Goal: Transaction & Acquisition: Purchase product/service

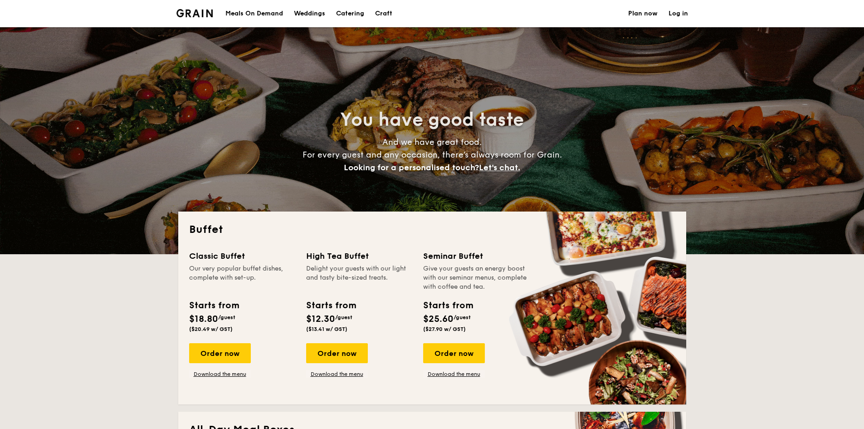
select select
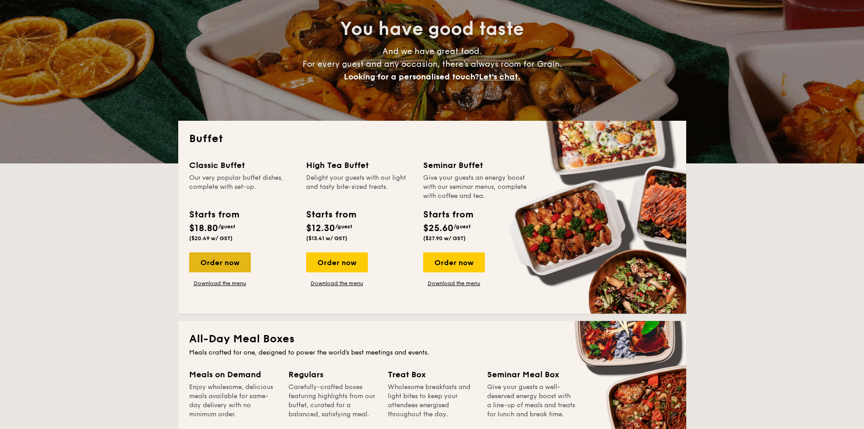
click at [232, 262] on div "Order now" at bounding box center [220, 262] width 62 height 20
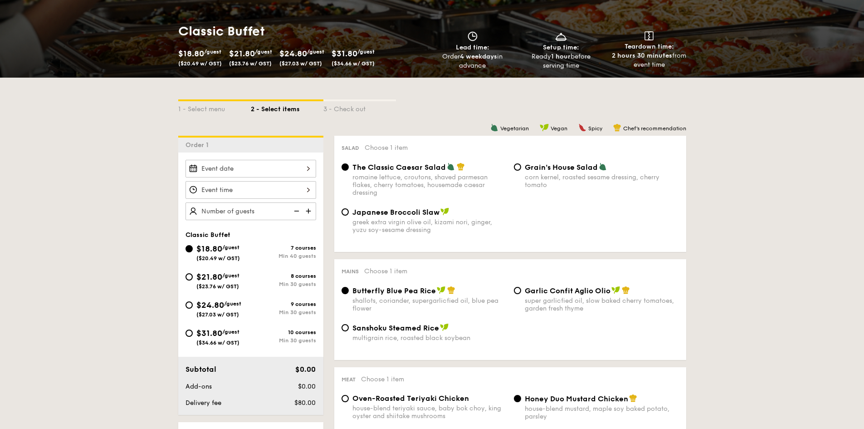
scroll to position [136, 0]
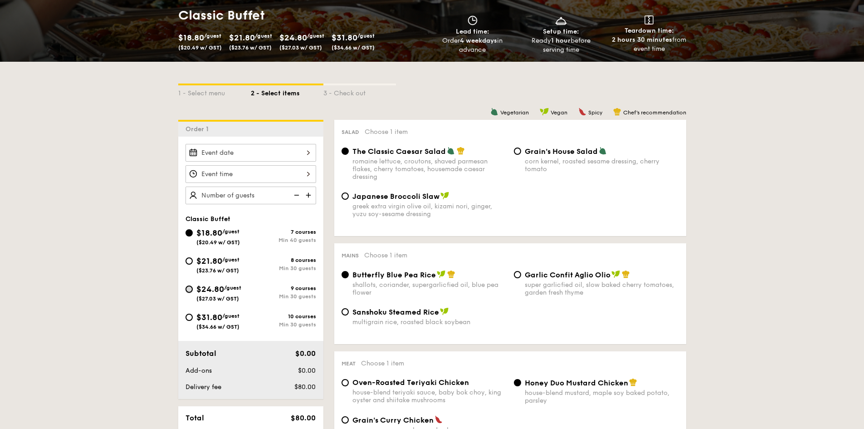
click at [188, 289] on input "$24.80 /guest ($27.03 w/ GST) 9 courses Min 30 guests" at bounding box center [189, 288] width 7 height 7
radio input "true"
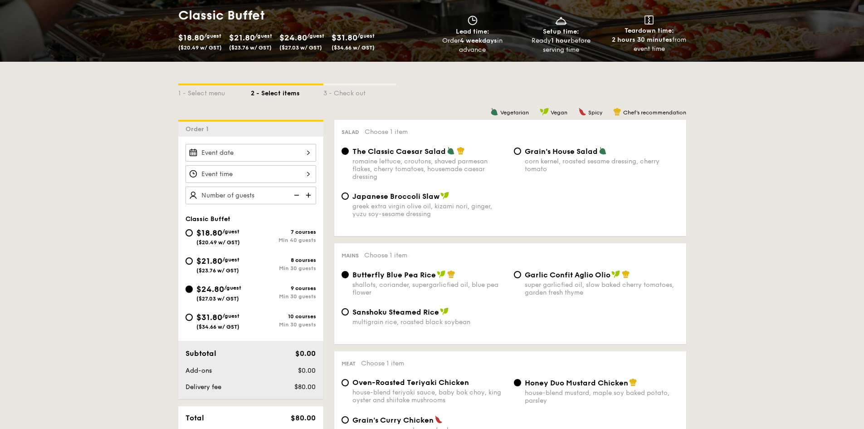
radio input "true"
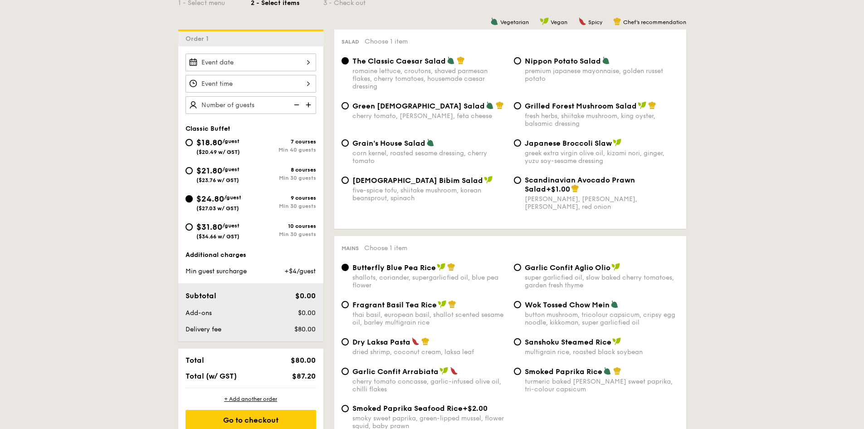
scroll to position [227, 0]
click at [188, 227] on input "$31.80 /guest ($34.66 w/ GST) 10 courses Min 30 guests" at bounding box center [189, 226] width 7 height 7
radio input "true"
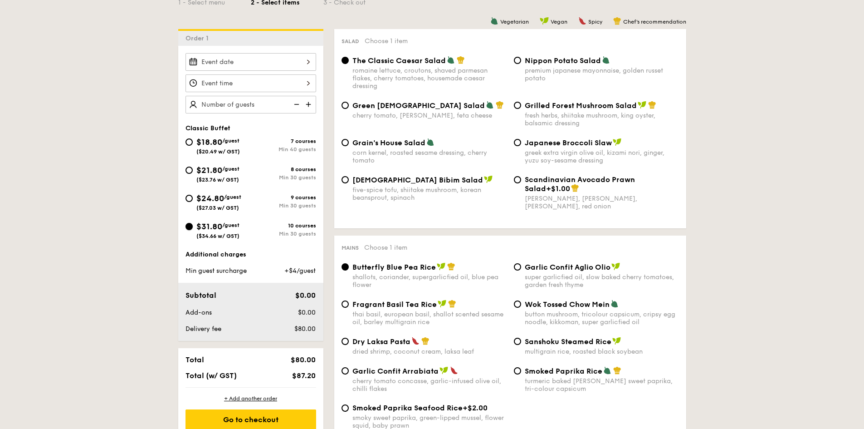
radio input "true"
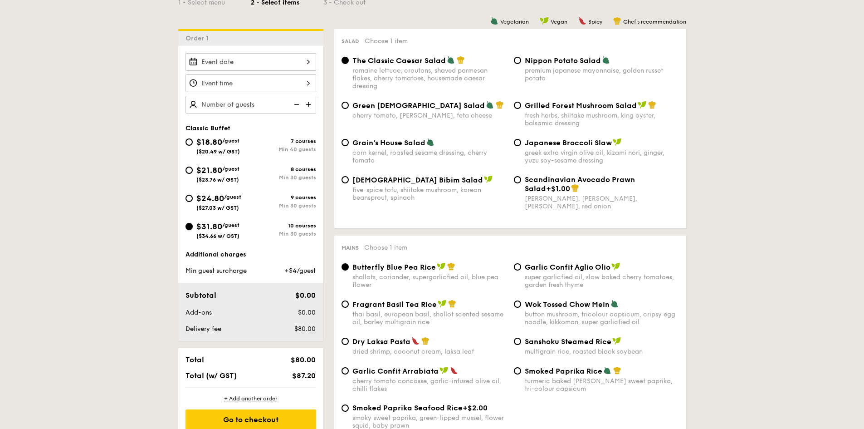
radio input "true"
click at [517, 106] on input "Grilled Forest Mushroom Salad fresh herbs, shiitake mushroom, king oyster, bals…" at bounding box center [517, 105] width 7 height 7
radio input "true"
click at [223, 63] on div at bounding box center [251, 62] width 131 height 18
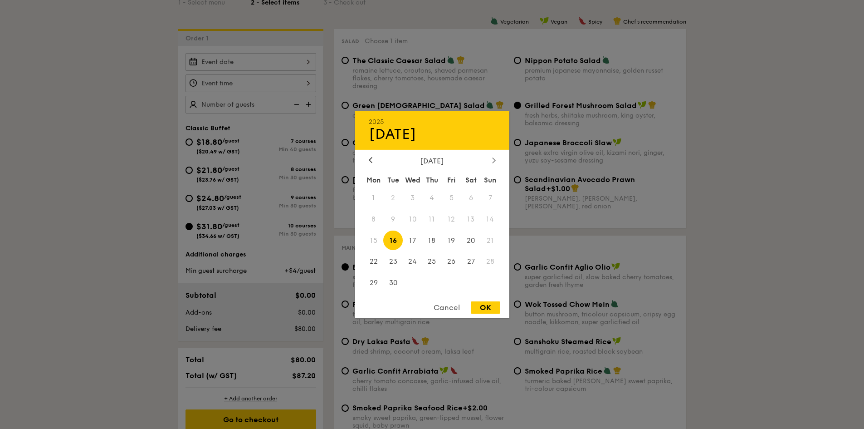
click at [490, 159] on div "[DATE]" at bounding box center [432, 160] width 154 height 9
click at [497, 162] on div at bounding box center [494, 160] width 8 height 9
click at [434, 282] on span "27" at bounding box center [432, 283] width 20 height 20
click at [479, 306] on div "OK" at bounding box center [485, 307] width 29 height 12
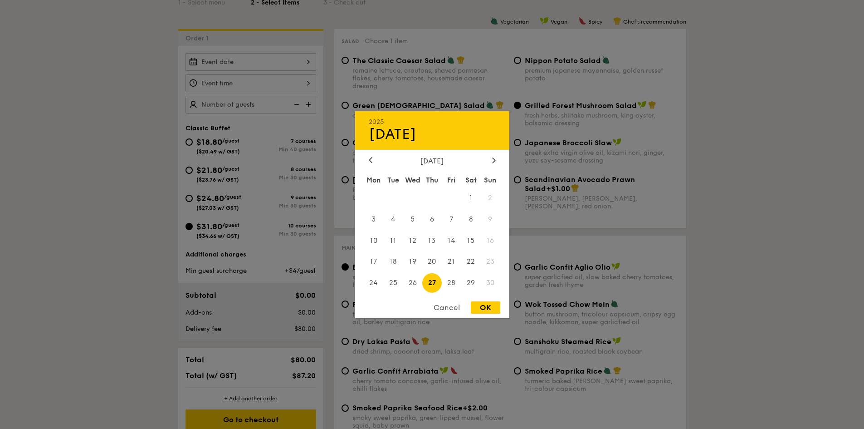
type input "[DATE]"
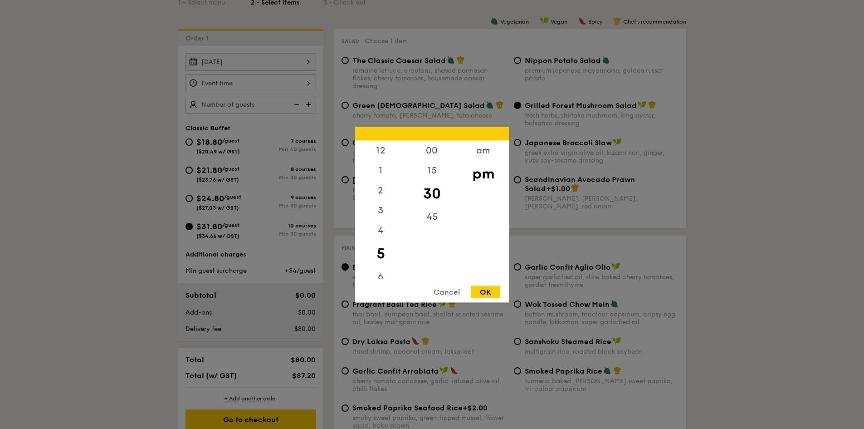
click at [235, 84] on div "12 1 2 3 4 5 6 7 8 9 10 11 00 15 30 45 am pm Cancel OK" at bounding box center [251, 83] width 131 height 18
click at [486, 294] on div "OK" at bounding box center [485, 291] width 29 height 12
type input "5:30PM"
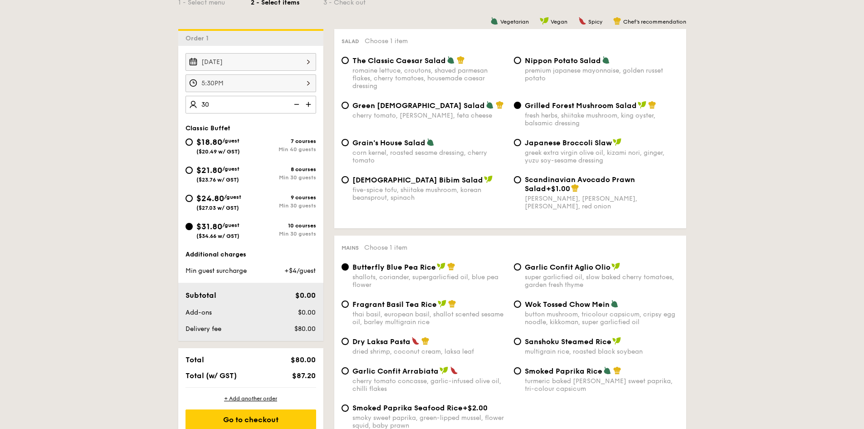
type input "30 guests"
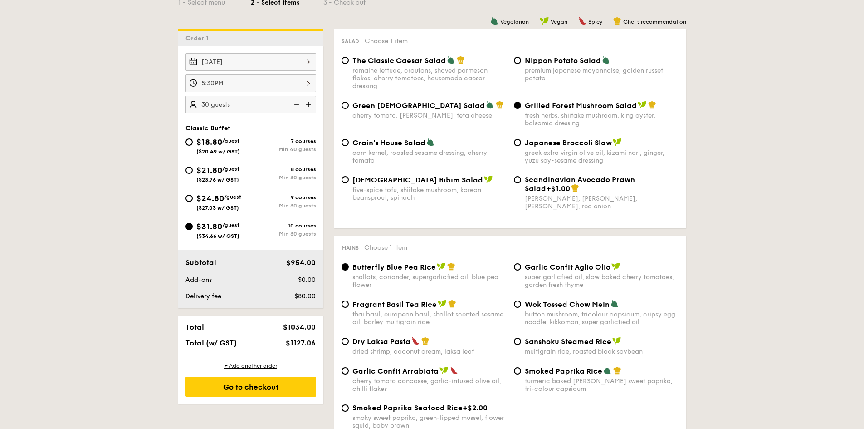
click at [189, 197] on input "$24.80 /guest ($27.03 w/ GST) 9 courses Min 30 guests" at bounding box center [189, 198] width 7 height 7
radio input "true"
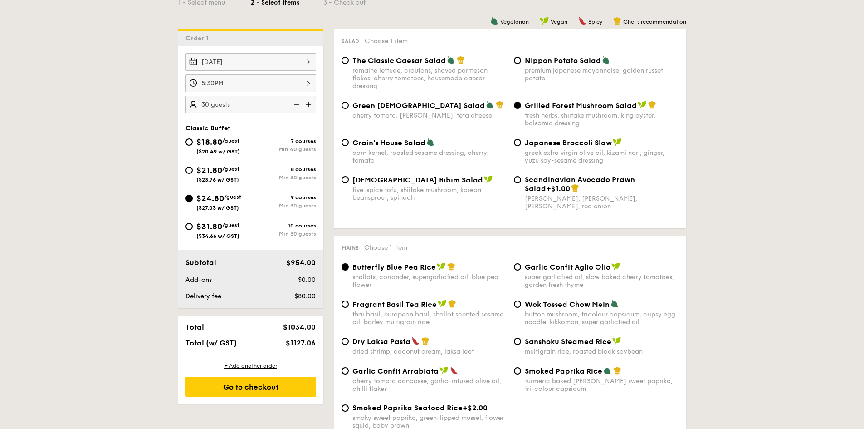
radio input "true"
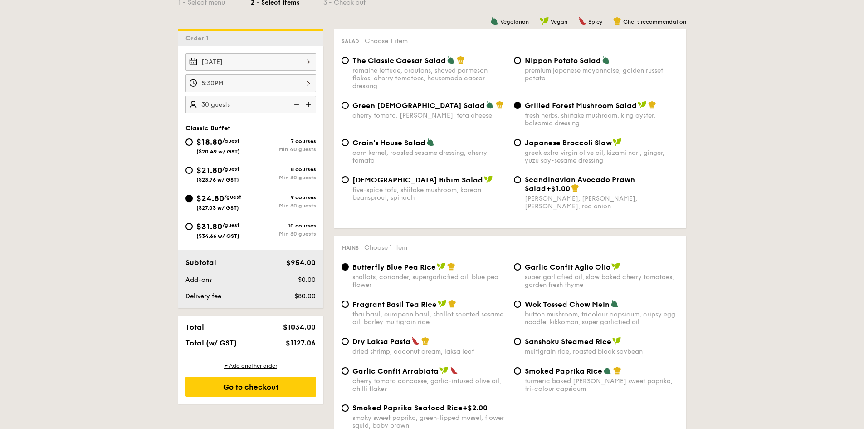
radio input "true"
click at [520, 105] on input "Grilled Forest Mushroom Salad fresh herbs, shiitake mushroom, king oyster, bals…" at bounding box center [517, 105] width 7 height 7
radio input "true"
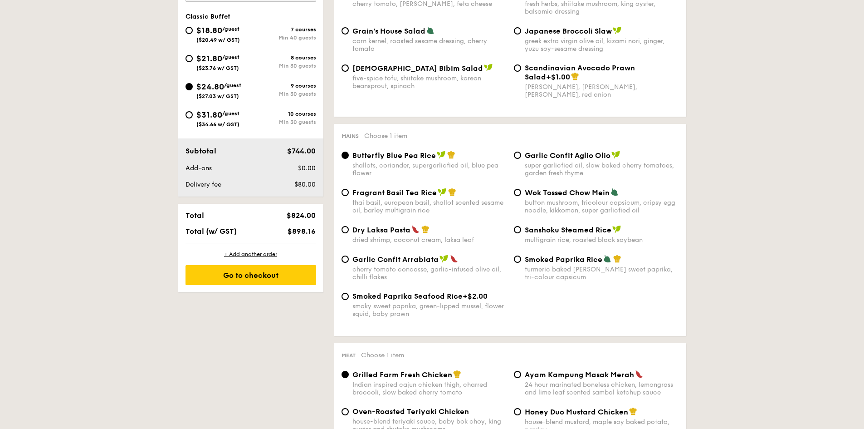
scroll to position [318, 0]
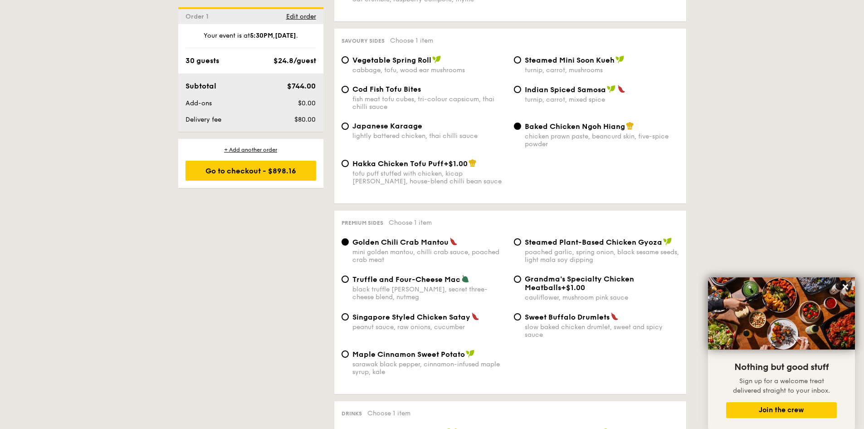
scroll to position [1588, 0]
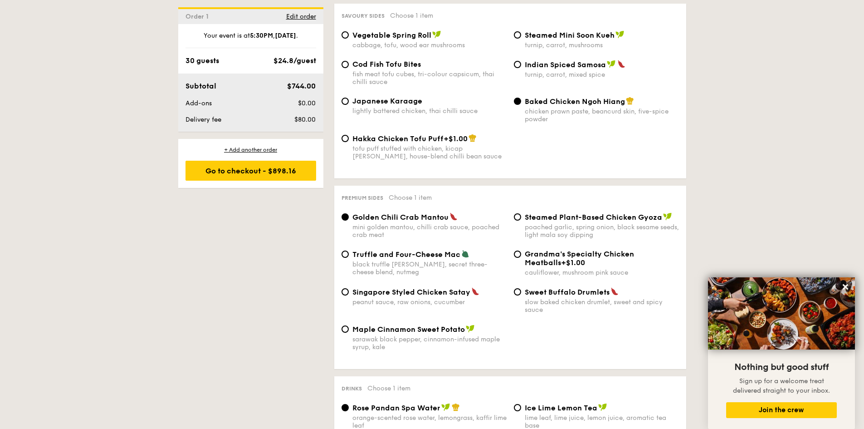
click at [535, 289] on div "Sweet Buffalo Drumlets slow baked chicken drumlet, sweet and spicy sauce" at bounding box center [602, 300] width 154 height 26
click at [521, 289] on input "Sweet Buffalo Drumlets slow baked chicken drumlet, sweet and spicy sauce" at bounding box center [517, 291] width 7 height 7
radio input "true"
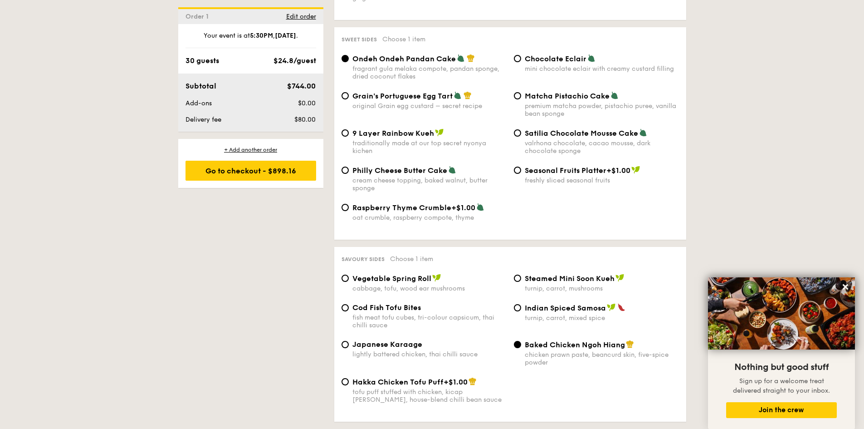
scroll to position [1361, 0]
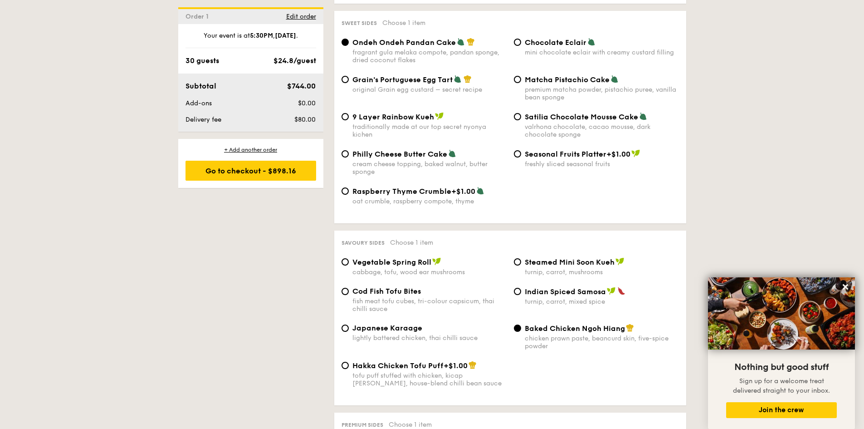
click at [364, 287] on span "Cod Fish Tofu Bites" at bounding box center [387, 291] width 69 height 9
click at [349, 288] on input "Cod Fish Tofu Bites fish meat tofu cubes, tri-colour capsicum, thai chilli sauce" at bounding box center [345, 291] width 7 height 7
radio input "true"
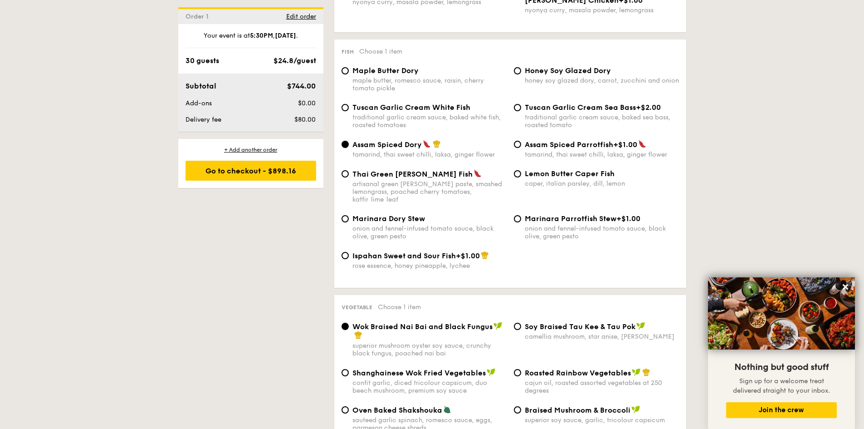
scroll to position [862, 0]
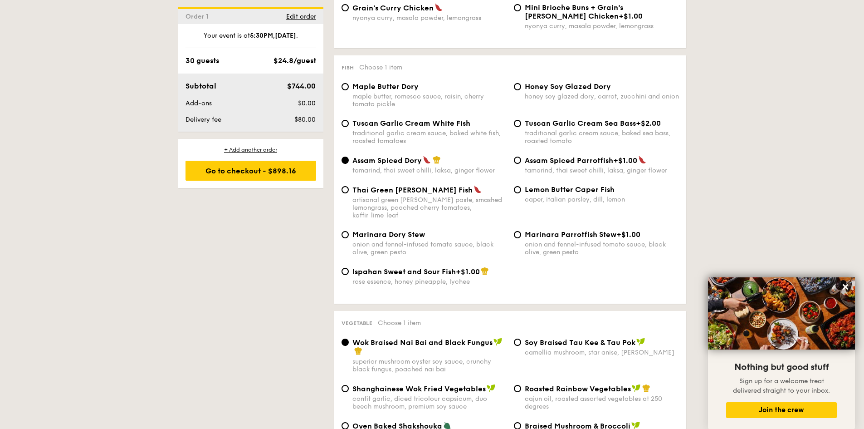
click at [383, 87] on span "Maple Butter Dory" at bounding box center [386, 86] width 66 height 9
click at [349, 87] on input "Maple Butter Dory maple butter, romesco sauce, raisin, cherry tomato pickle" at bounding box center [345, 86] width 7 height 7
radio input "true"
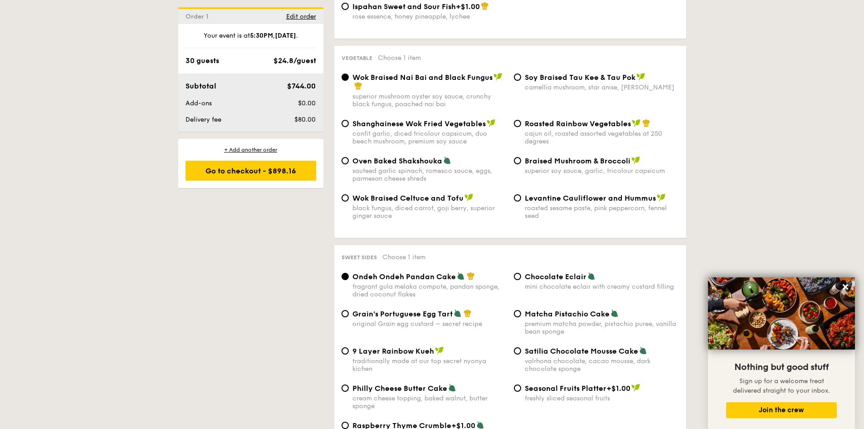
scroll to position [1180, 0]
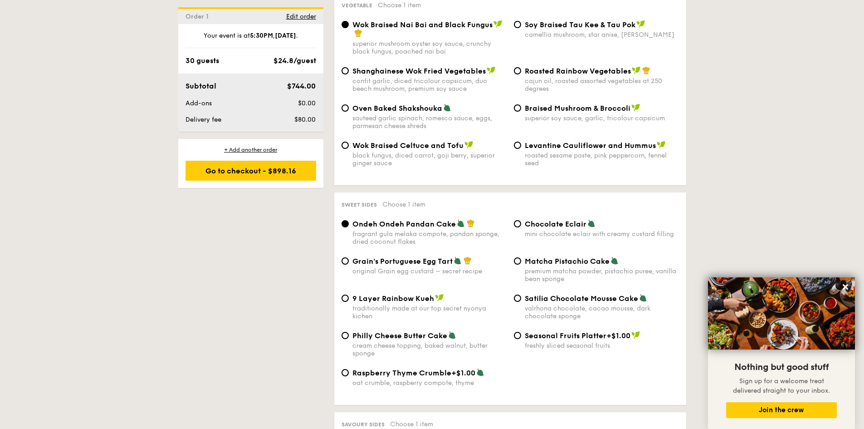
click at [287, 158] on div "+ Add another order Go to checkout - $898.16" at bounding box center [250, 163] width 145 height 49
click at [288, 176] on div "Go to checkout - $898.16" at bounding box center [251, 171] width 131 height 20
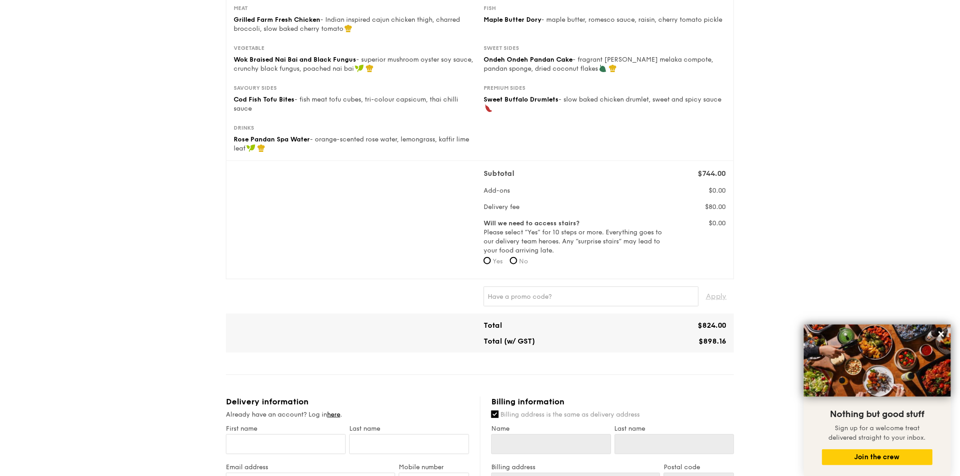
scroll to position [201, 0]
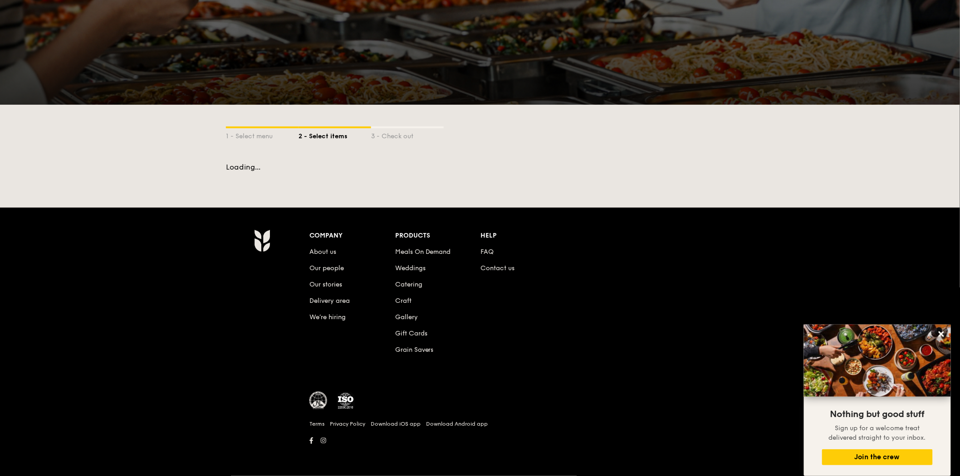
scroll to position [58, 0]
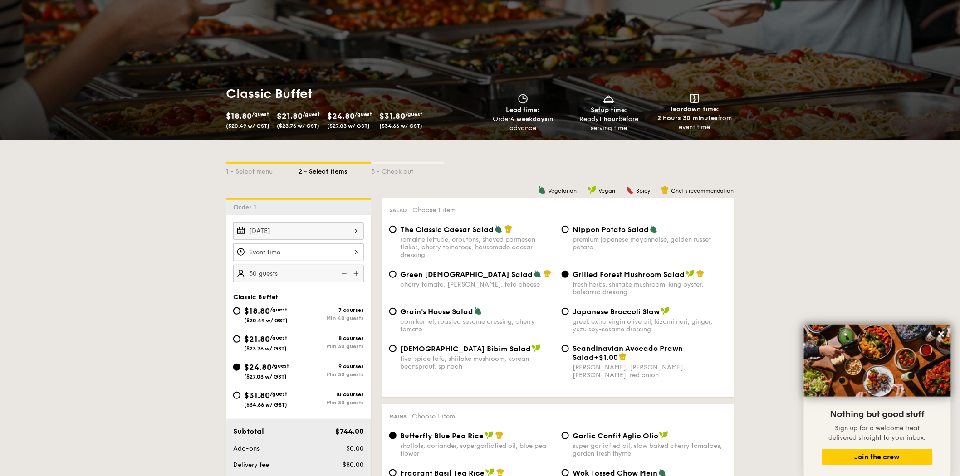
click at [286, 250] on div at bounding box center [298, 253] width 131 height 18
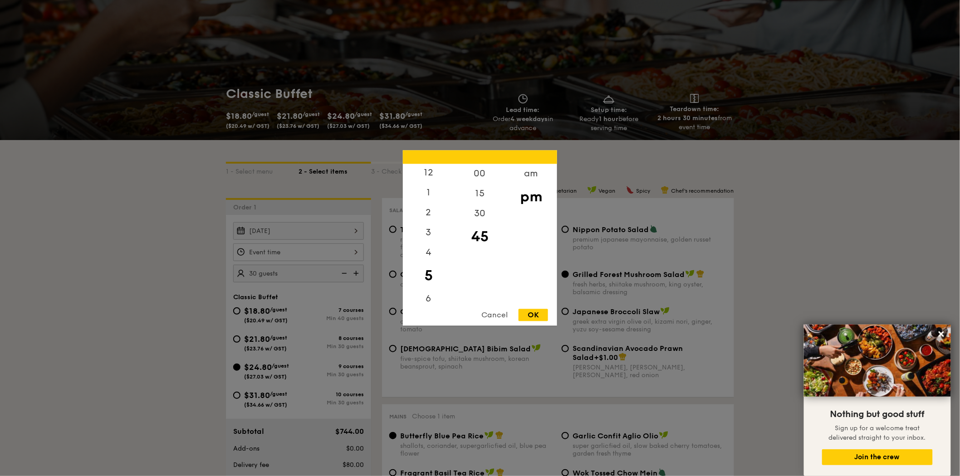
scroll to position [51, 0]
click at [427, 250] on div "6" at bounding box center [428, 252] width 51 height 26
click at [423, 269] on div "7" at bounding box center [428, 272] width 51 height 26
click at [478, 169] on div "00" at bounding box center [479, 177] width 51 height 26
click at [529, 309] on div "12 1 2 3 4 5 6 7 8 9 10 11 00 15 30 45 am pm Cancel OK" at bounding box center [480, 239] width 154 height 176
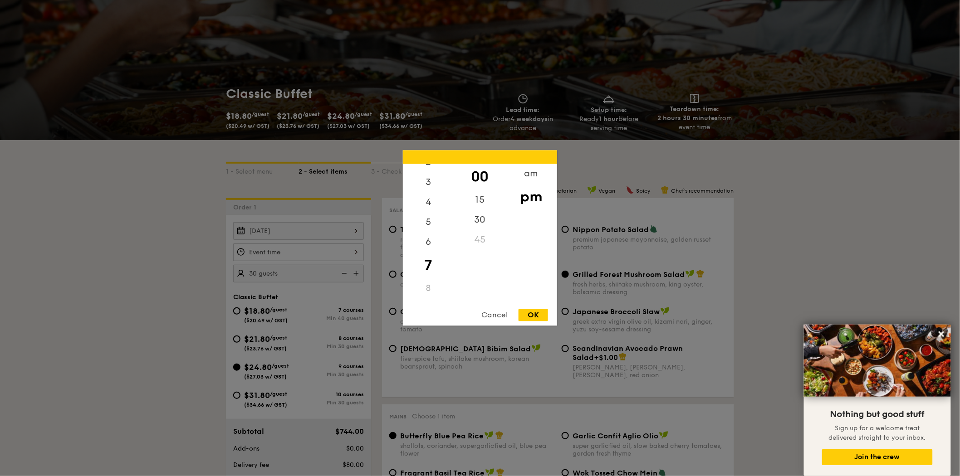
click at [529, 316] on div "OK" at bounding box center [533, 315] width 29 height 12
type input "7:00PM"
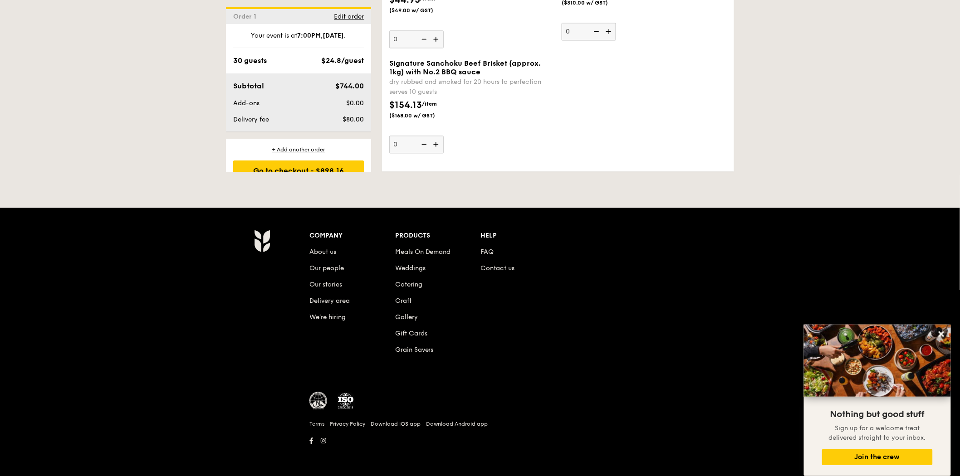
scroll to position [2266, 0]
click at [312, 170] on div "Go to checkout - $898.16" at bounding box center [298, 171] width 131 height 20
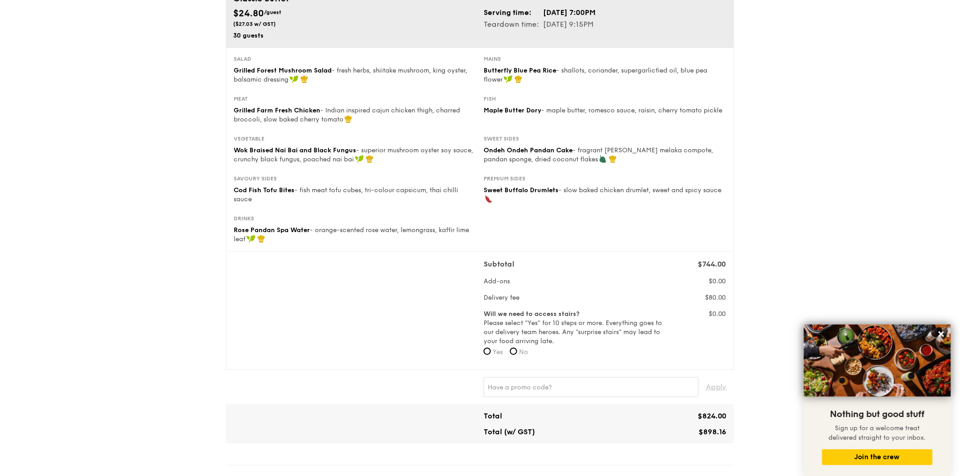
scroll to position [62, 0]
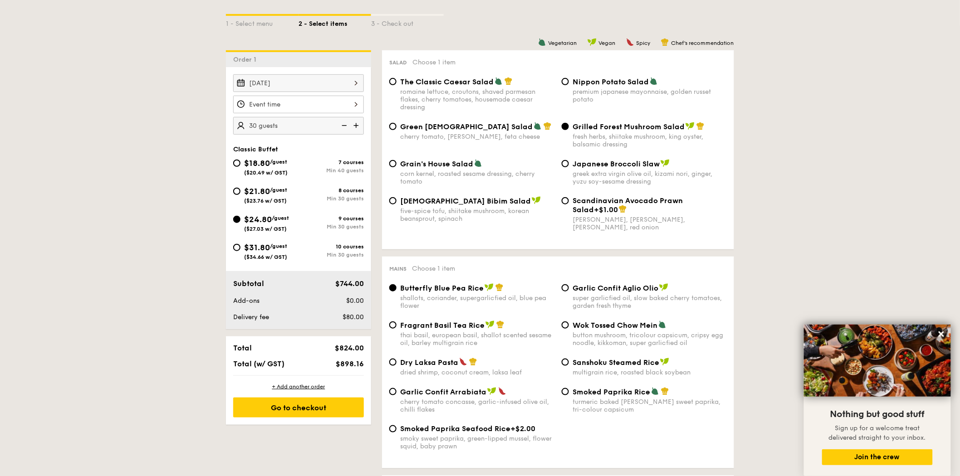
scroll to position [209, 0]
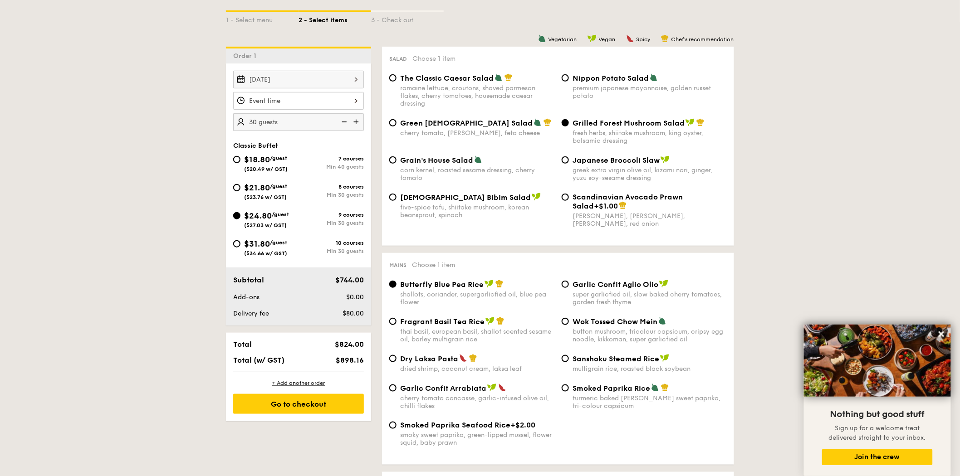
drag, startPoint x: 230, startPoint y: 248, endPoint x: 235, endPoint y: 251, distance: 5.3
click at [234, 250] on div "$31.80 /guest ($34.66 w/ GST) 10 courses Min 30 guests" at bounding box center [299, 250] width 138 height 25
click at [239, 247] on input "$31.80 /guest ($34.66 w/ GST) 10 courses Min 30 guests" at bounding box center [236, 243] width 7 height 7
radio input "true"
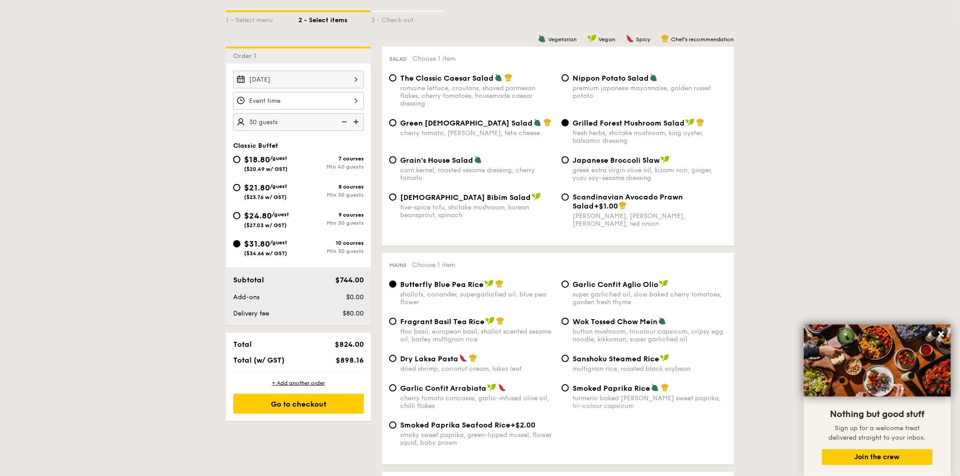
radio input "true"
radio input "false"
radio input "true"
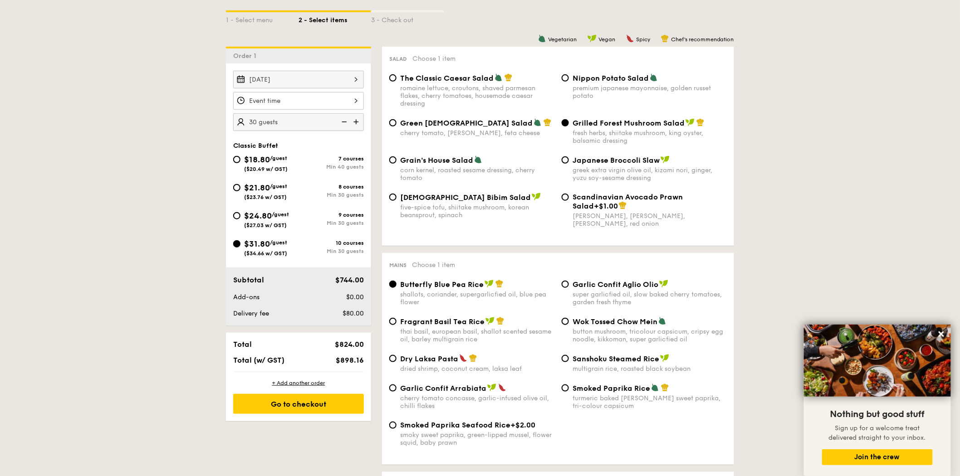
radio input "true"
radio input "false"
radio input "true"
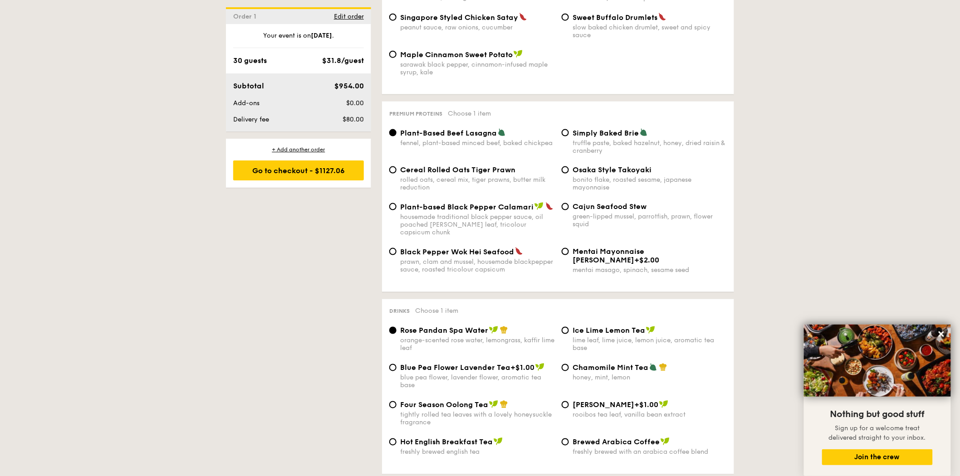
scroll to position [1873, 0]
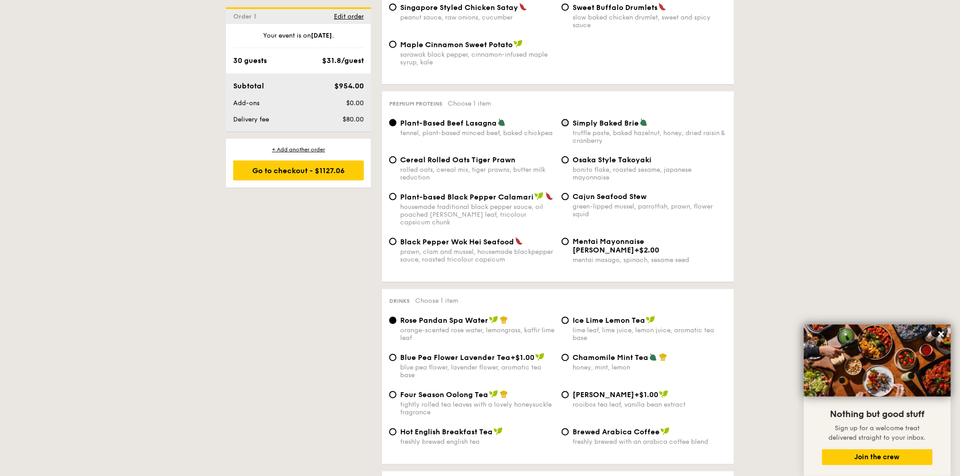
click at [568, 127] on input "Simply Baked Brie truffle paste, baked hazelnut, honey, dried raisin & cranberry" at bounding box center [565, 122] width 7 height 7
radio input "true"
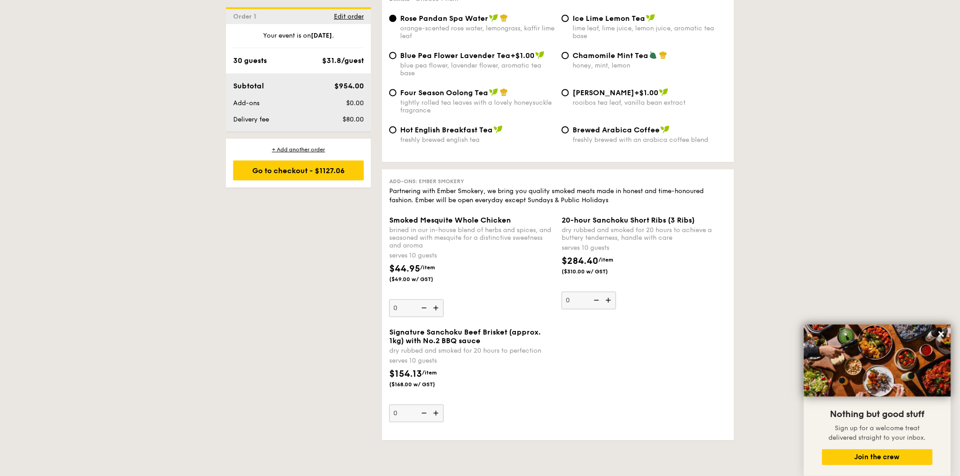
scroll to position [2226, 0]
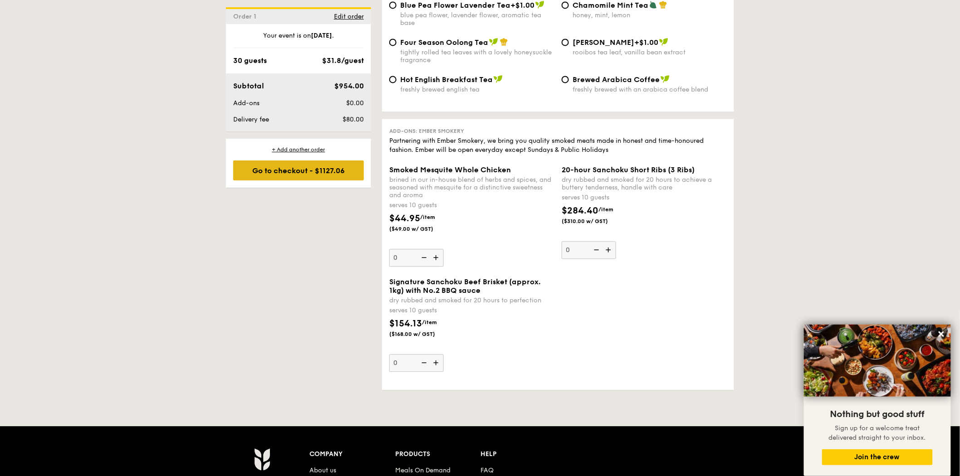
click at [318, 168] on div "Go to checkout - $1127.06" at bounding box center [298, 171] width 131 height 20
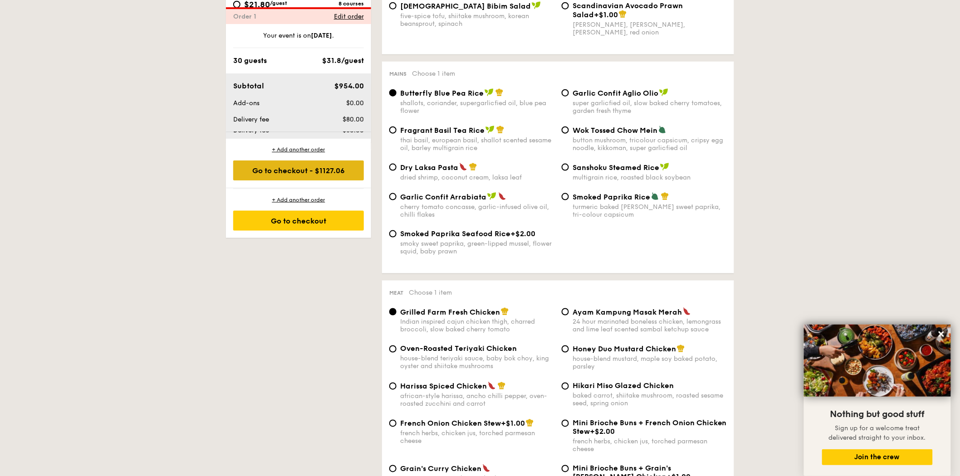
scroll to position [242, 0]
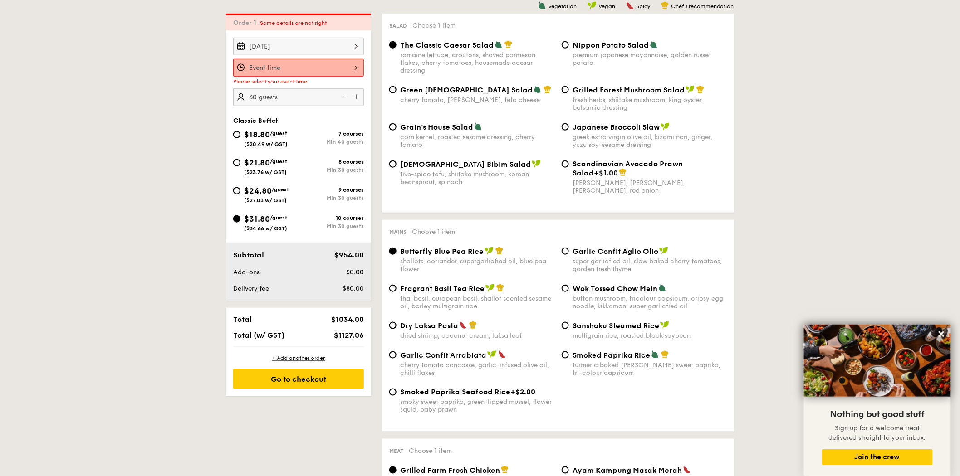
click at [284, 64] on div at bounding box center [298, 68] width 131 height 18
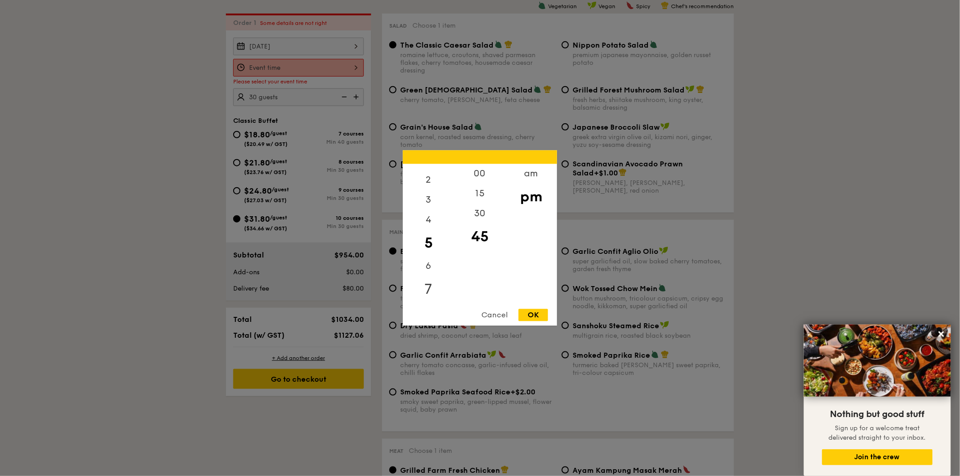
scroll to position [51, 0]
click at [430, 270] on div "7" at bounding box center [428, 272] width 51 height 26
click at [485, 169] on div "00" at bounding box center [479, 177] width 51 height 26
click at [530, 319] on div "OK" at bounding box center [533, 315] width 29 height 12
type input "7:00PM"
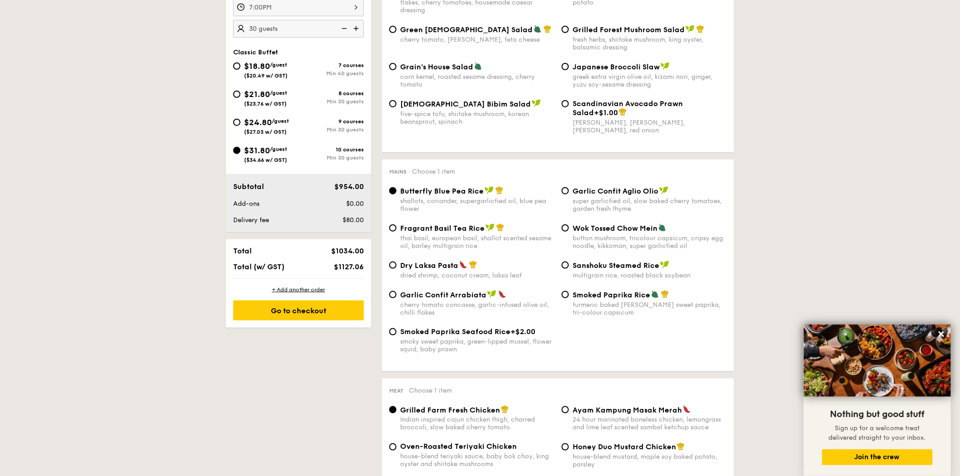
scroll to position [495, 0]
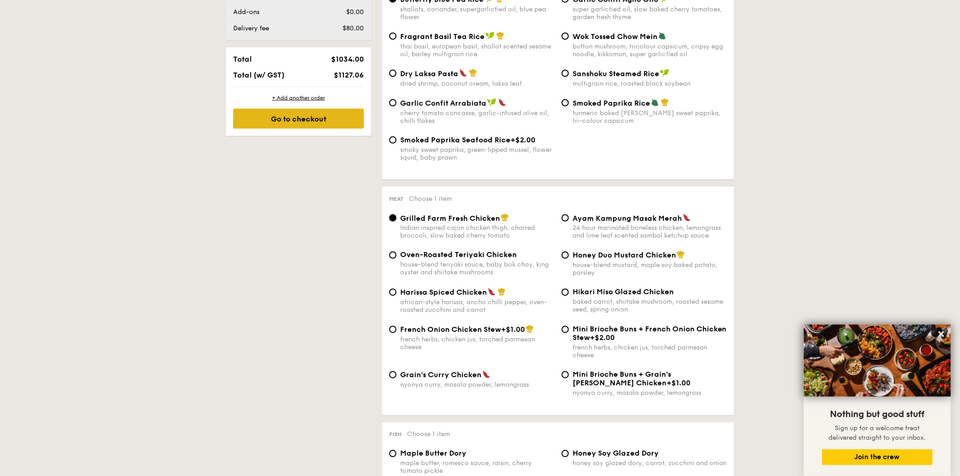
click at [303, 121] on div "Go to checkout" at bounding box center [298, 119] width 131 height 20
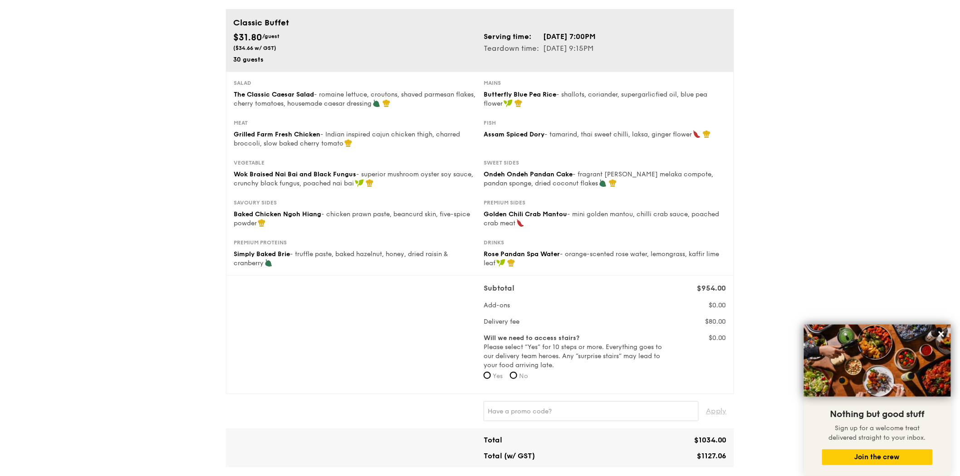
scroll to position [67, 0]
